Goal: Information Seeking & Learning: Learn about a topic

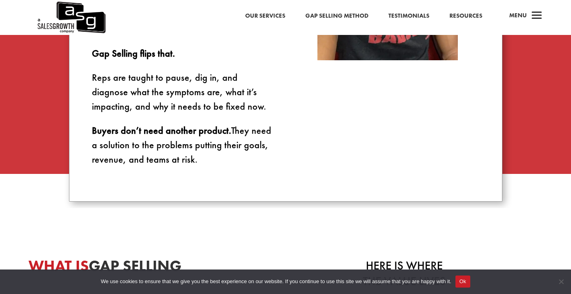
scroll to position [682, 0]
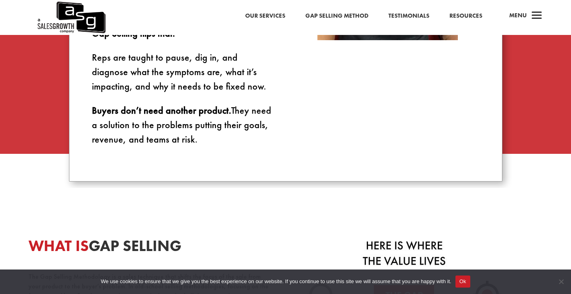
drag, startPoint x: 241, startPoint y: 180, endPoint x: 188, endPoint y: 191, distance: 54.4
click at [240, 181] on div "Imagine walking into a doctor’s office. You say your knee hurts. Without asking…" at bounding box center [285, -1] width 433 height 363
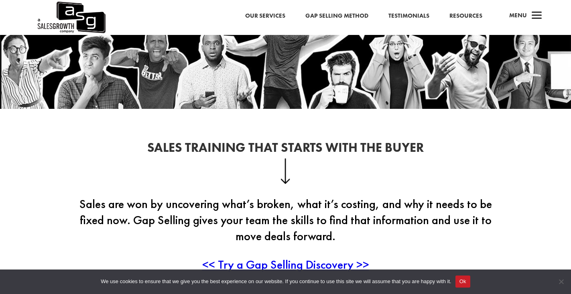
scroll to position [0, 0]
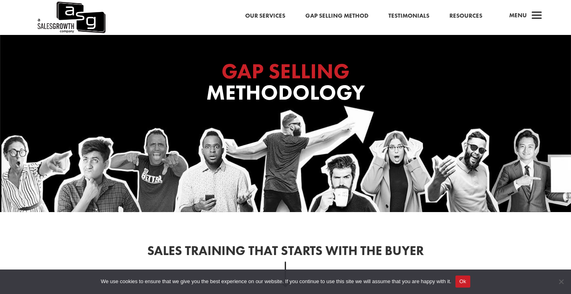
drag, startPoint x: 346, startPoint y: 91, endPoint x: 392, endPoint y: 85, distance: 46.6
click at [392, 85] on h1 "GAP SELLING Methodology" at bounding box center [285, 84] width 321 height 47
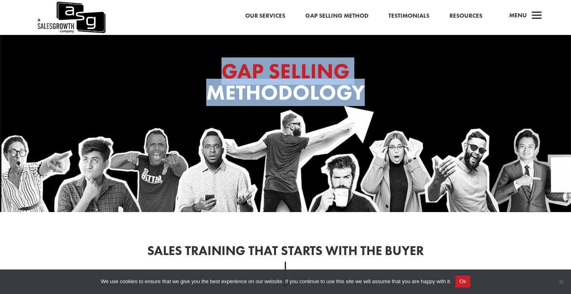
drag, startPoint x: 219, startPoint y: 69, endPoint x: 359, endPoint y: 92, distance: 141.5
click at [359, 92] on h1 "GAP SELLING Methodology" at bounding box center [285, 84] width 321 height 47
copy h1 "GAP SELLING Methodology"
